Goal: Task Accomplishment & Management: Manage account settings

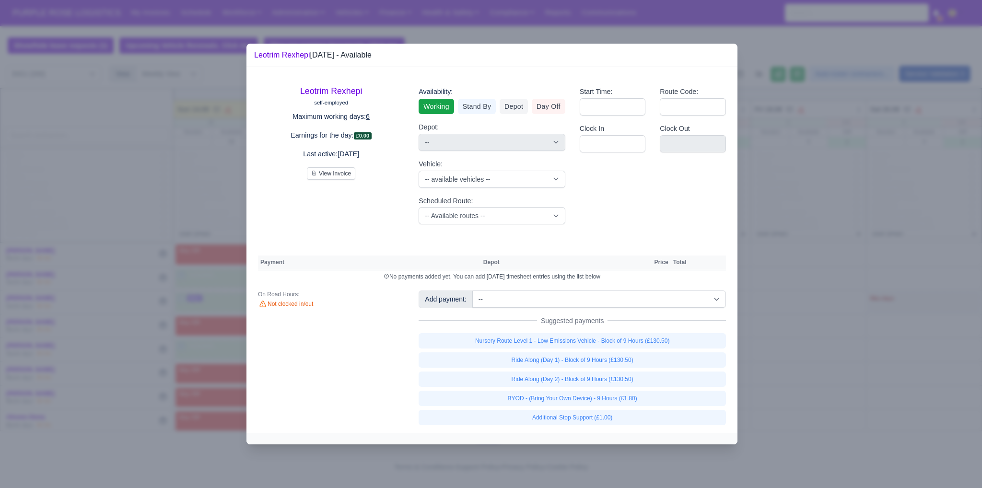
click at [148, 190] on div at bounding box center [491, 244] width 982 height 488
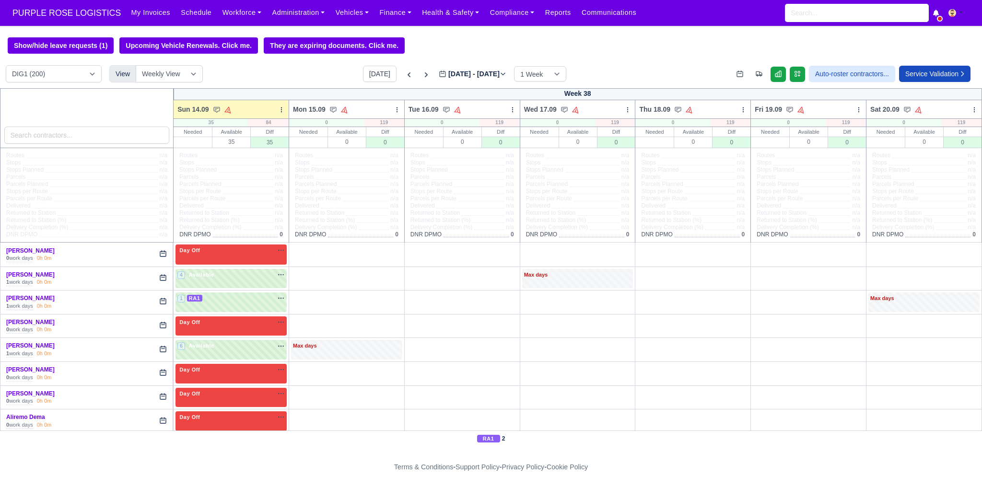
scroll to position [1454, 0]
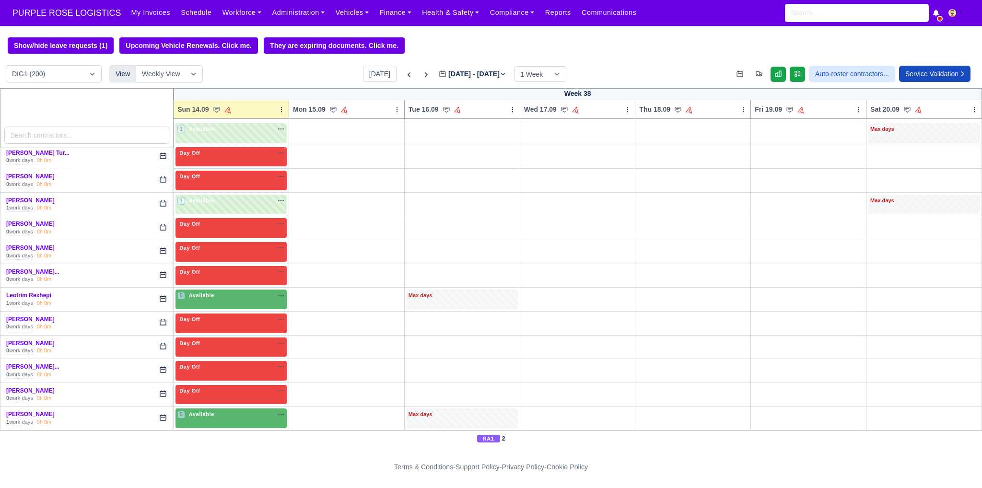
click at [76, 147] on div at bounding box center [87, 118] width 174 height 60
click at [77, 139] on input "search" at bounding box center [86, 135] width 165 height 17
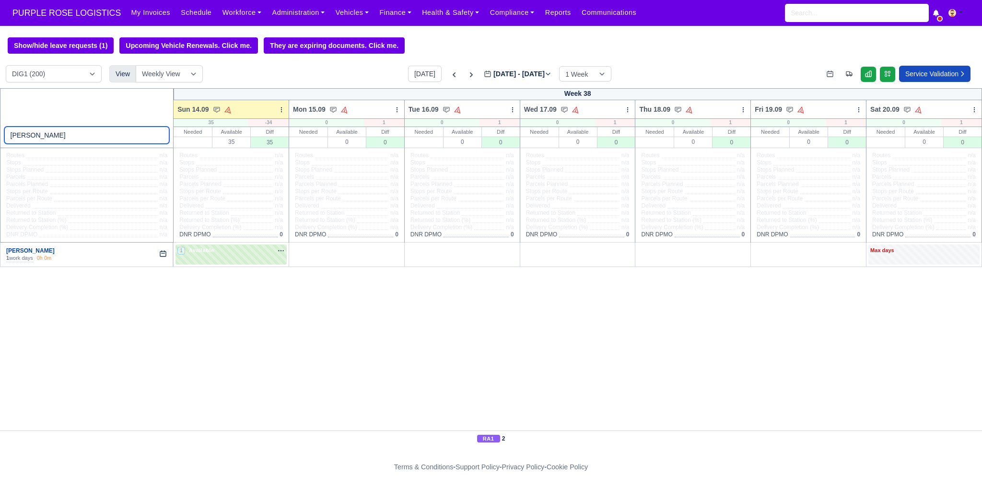
type input "bev"
click at [25, 252] on link "[PERSON_NAME]" at bounding box center [30, 250] width 48 height 7
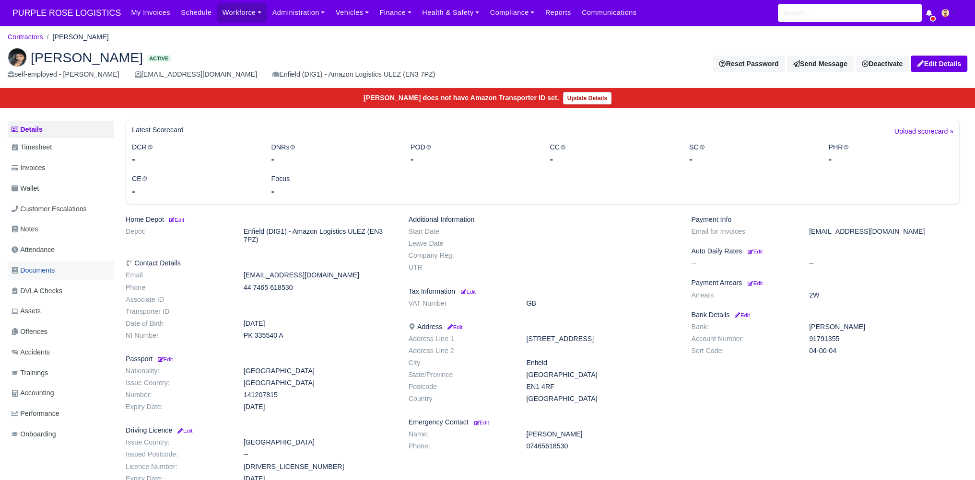
click at [58, 267] on link "Documents" at bounding box center [61, 270] width 106 height 19
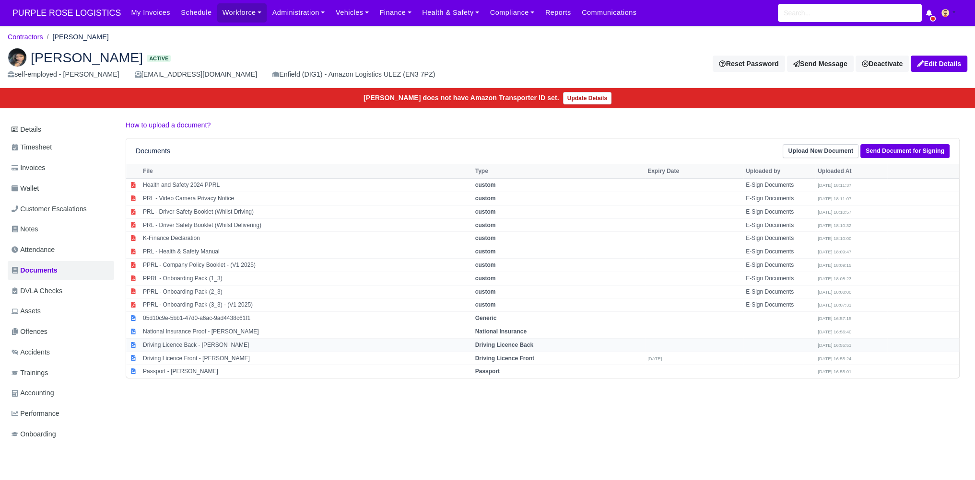
click at [194, 346] on td "Driving Licence Back - Beverly Poku" at bounding box center [306, 345] width 332 height 13
select select "driving-licence-back"
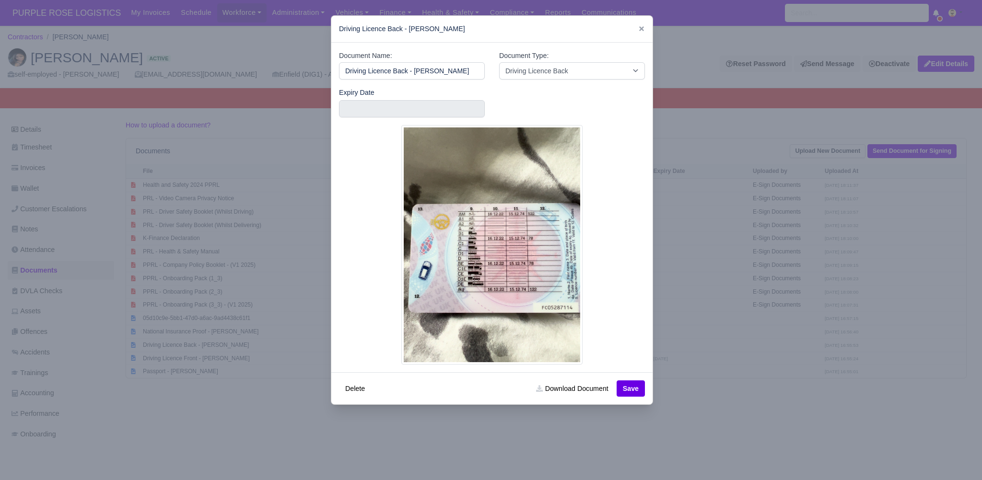
click at [251, 342] on div at bounding box center [491, 240] width 982 height 480
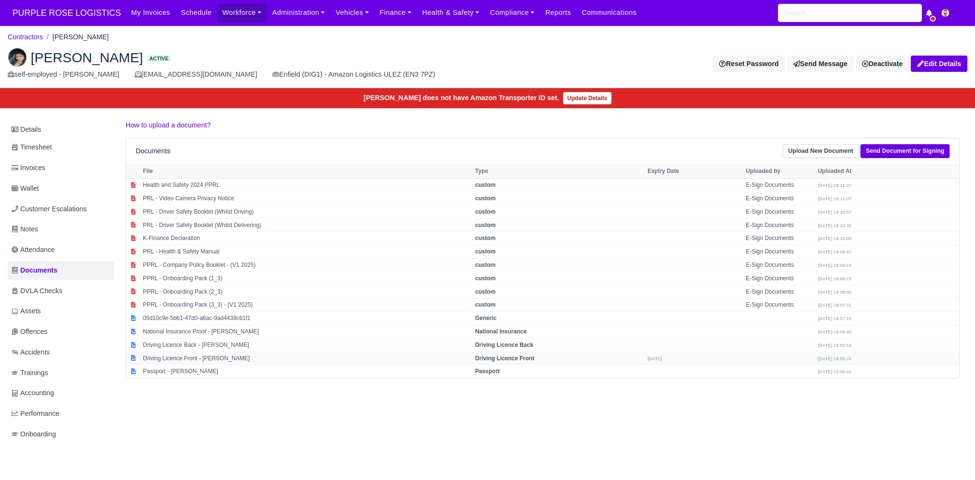
click at [154, 359] on td "Driving Licence Front - Beverly Poku" at bounding box center [306, 358] width 332 height 13
select select "driving-licence-front"
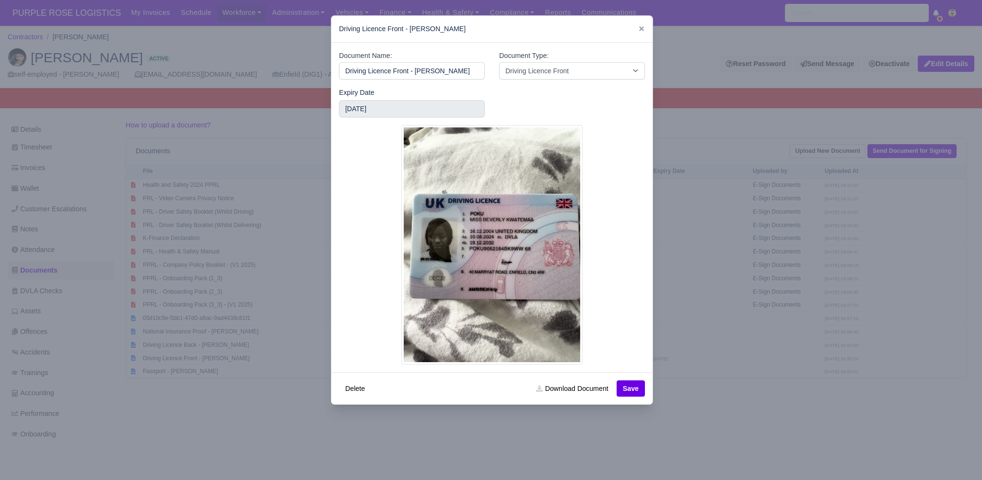
click at [717, 208] on div at bounding box center [491, 240] width 982 height 480
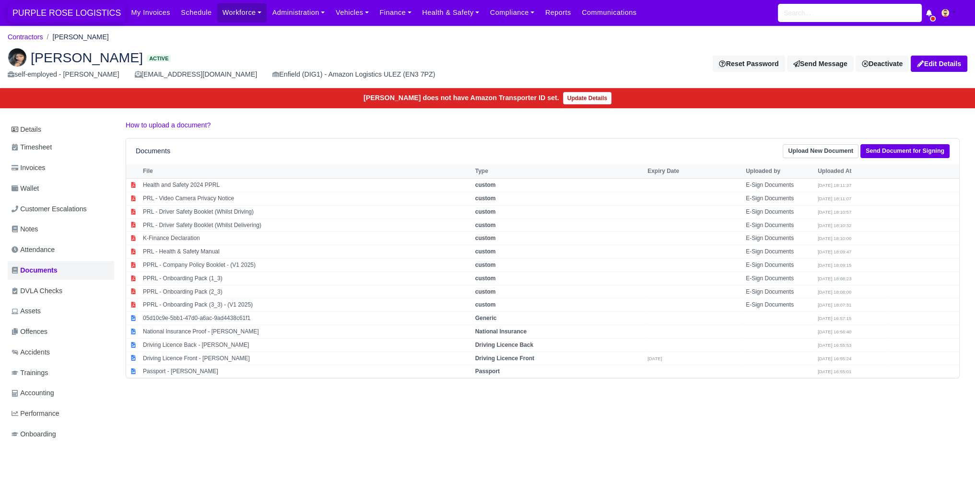
click at [53, 22] on span "PURPLE ROSE LOGISTICS" at bounding box center [67, 12] width 118 height 19
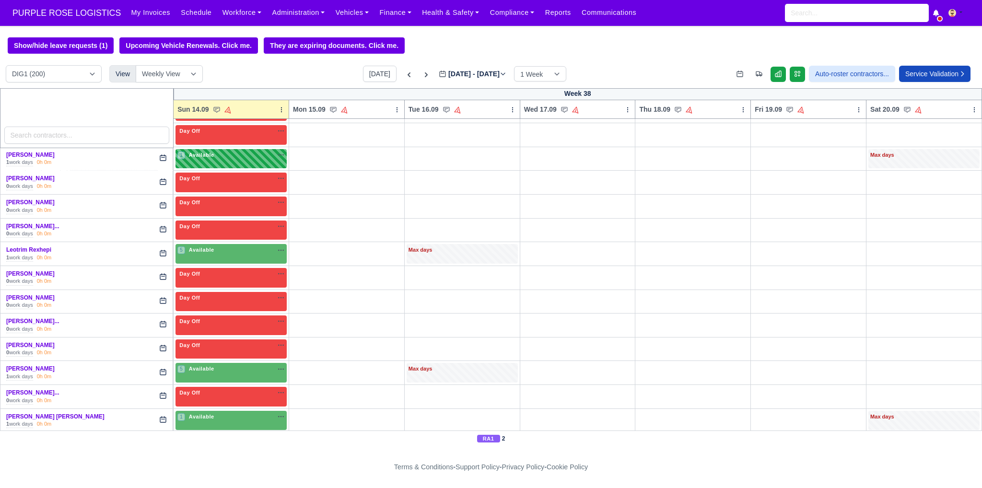
scroll to position [1662, 0]
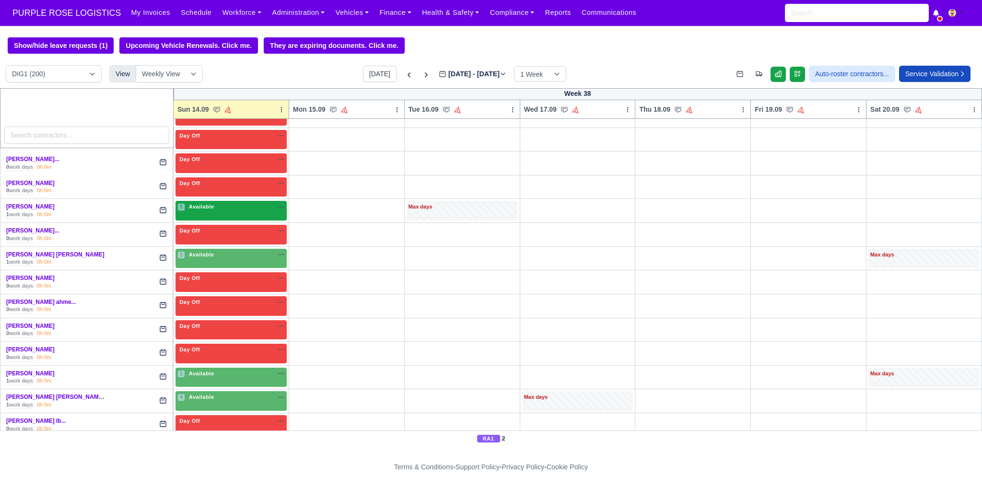
click at [210, 203] on span "Available" at bounding box center [201, 206] width 29 height 7
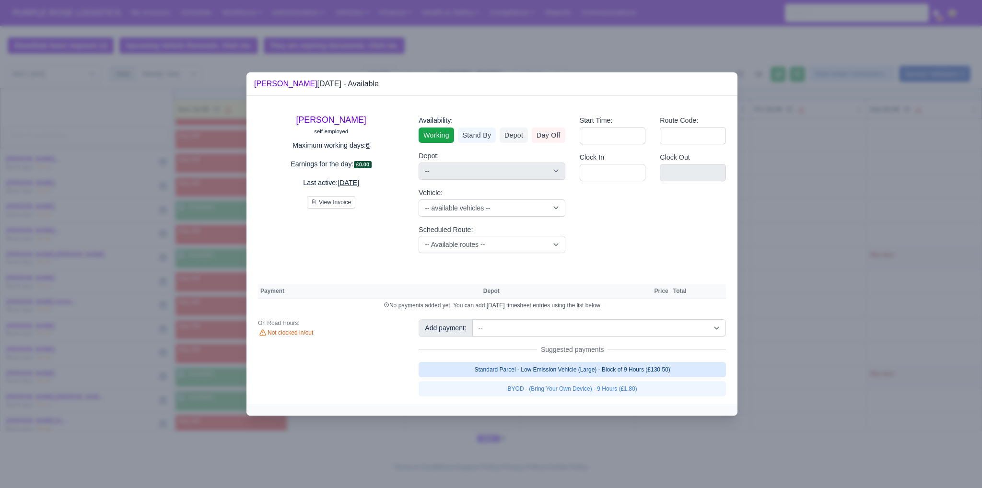
click at [512, 373] on link "Standard Parcel - Low Emission Vehicle (Large) - Block of 9 Hours (£130.50)" at bounding box center [572, 369] width 307 height 15
select select "1"
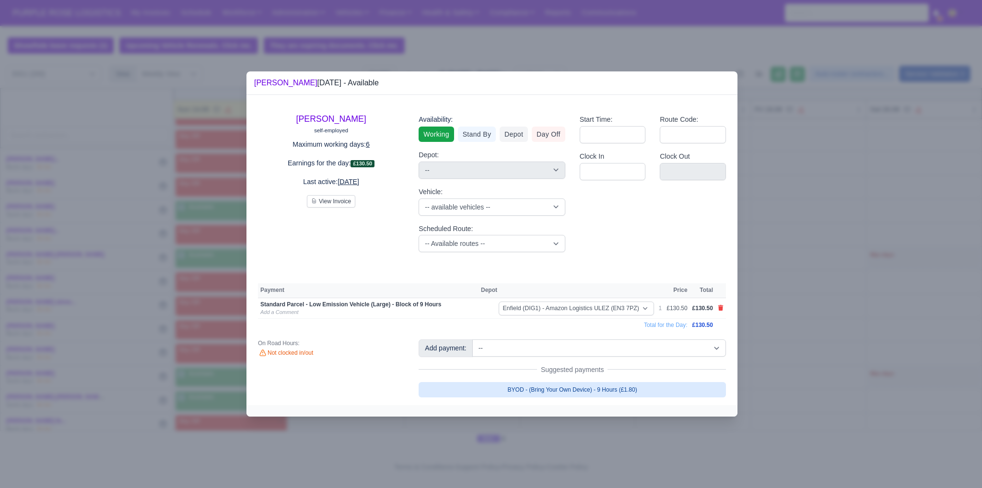
click at [540, 387] on link "BYOD - (Bring Your Own Device) - 9 Hours (£1.80)" at bounding box center [572, 389] width 307 height 15
select select "1"
